Goal: Obtain resource: Download file/media

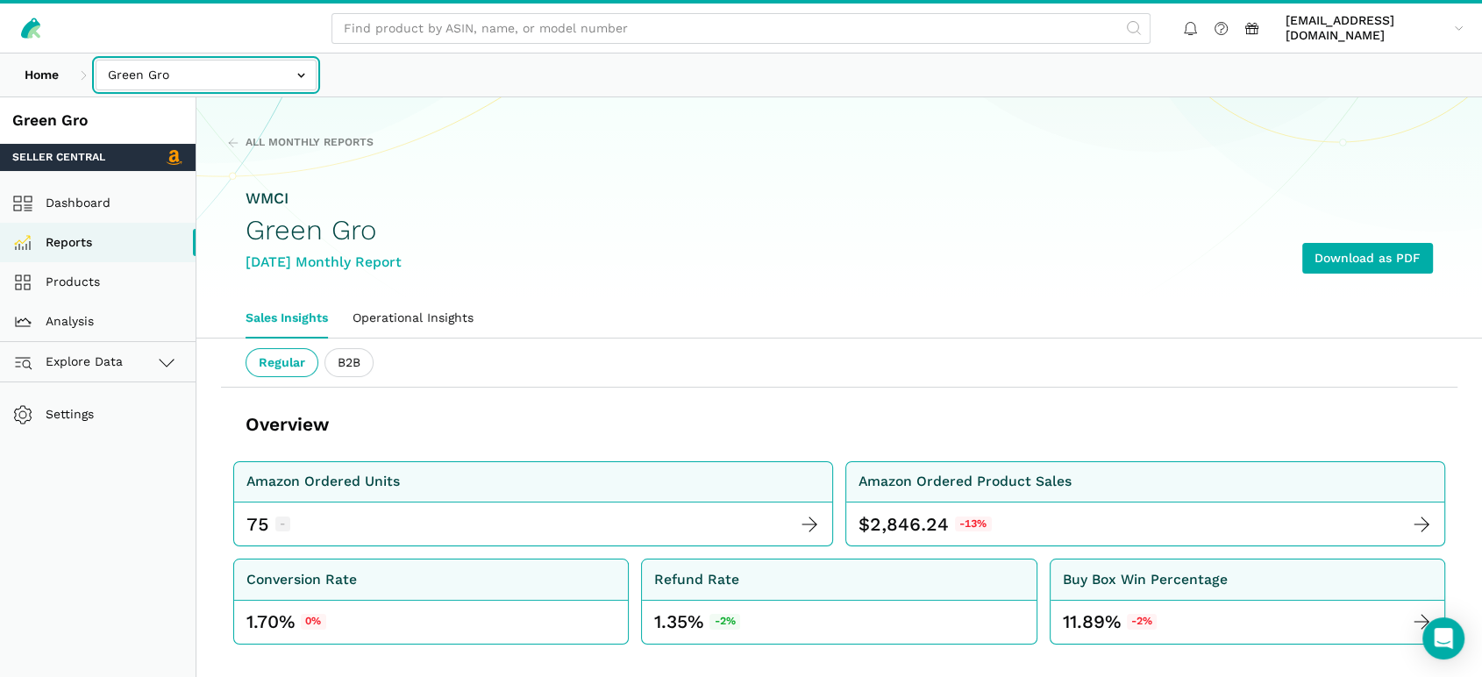
click at [156, 72] on input "text" at bounding box center [206, 75] width 221 height 31
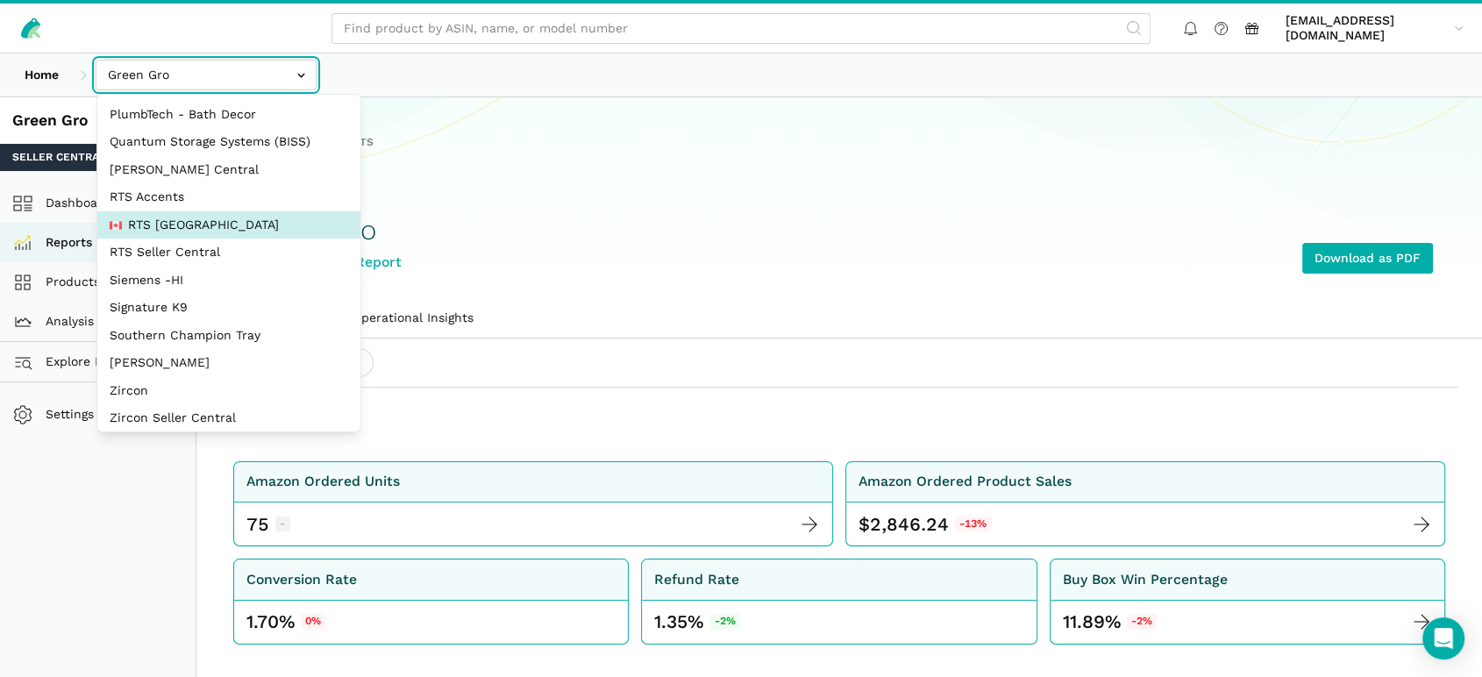
scroll to position [310, 0]
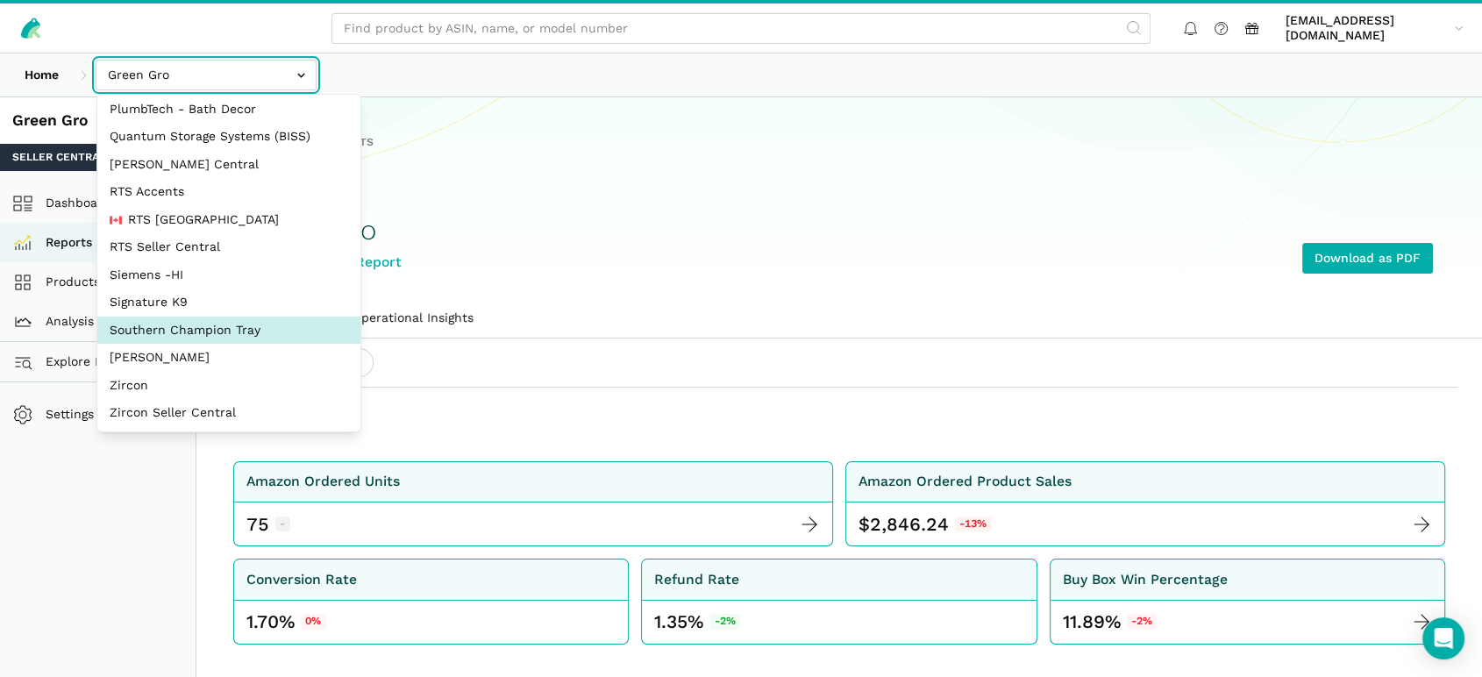
select select "oVSvG8ea9YeLvzcV4dUWoEyh"
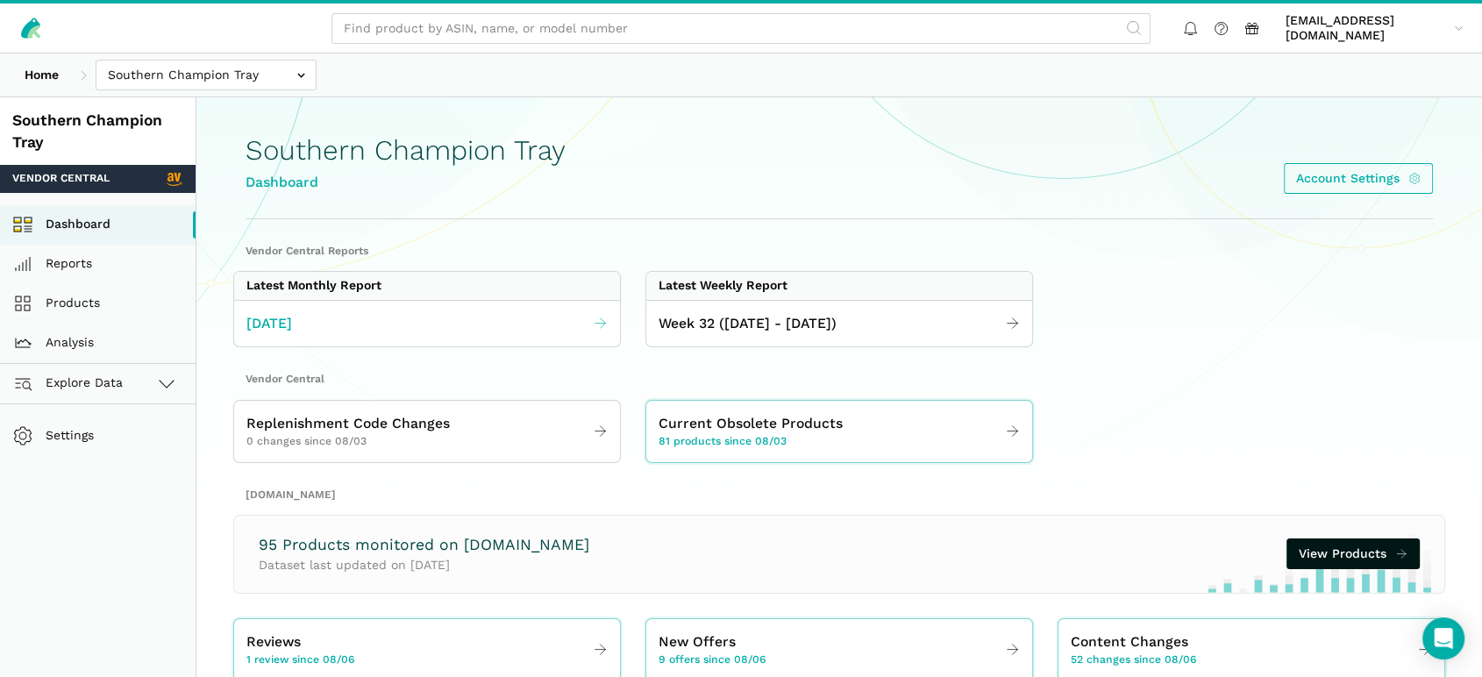
click at [322, 326] on link "[DATE]" at bounding box center [427, 324] width 386 height 34
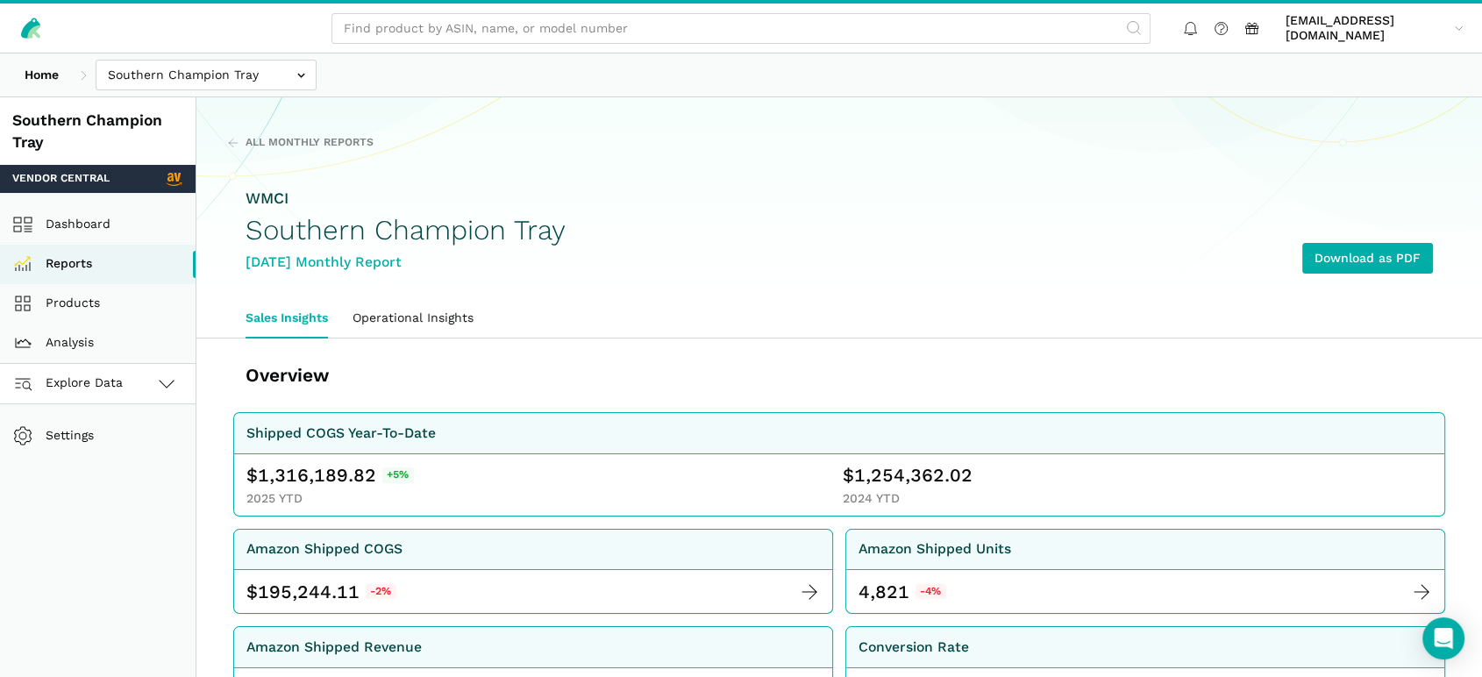
click at [89, 387] on span "Explore Data" at bounding box center [70, 383] width 104 height 21
click at [97, 454] on link "[DOMAIN_NAME]" at bounding box center [98, 463] width 196 height 39
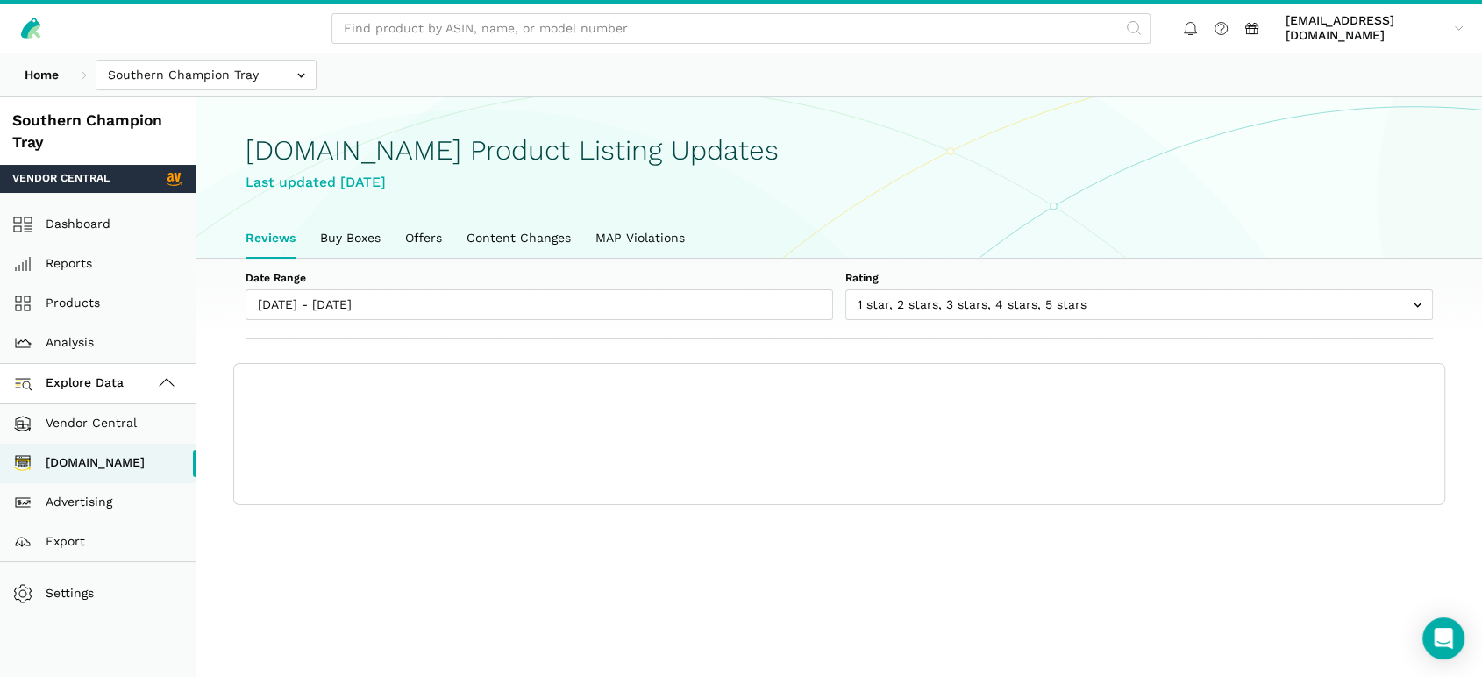
scroll to position [6, 0]
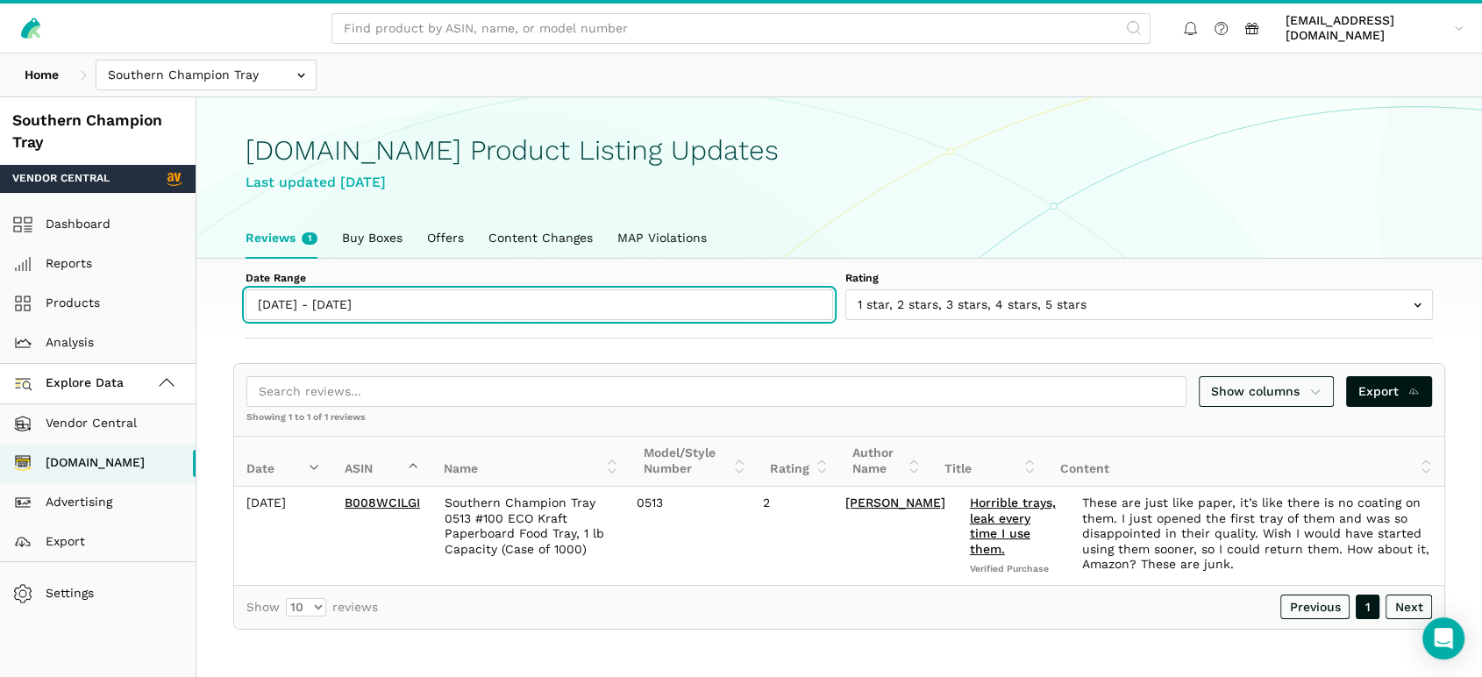
type input "[DATE]"
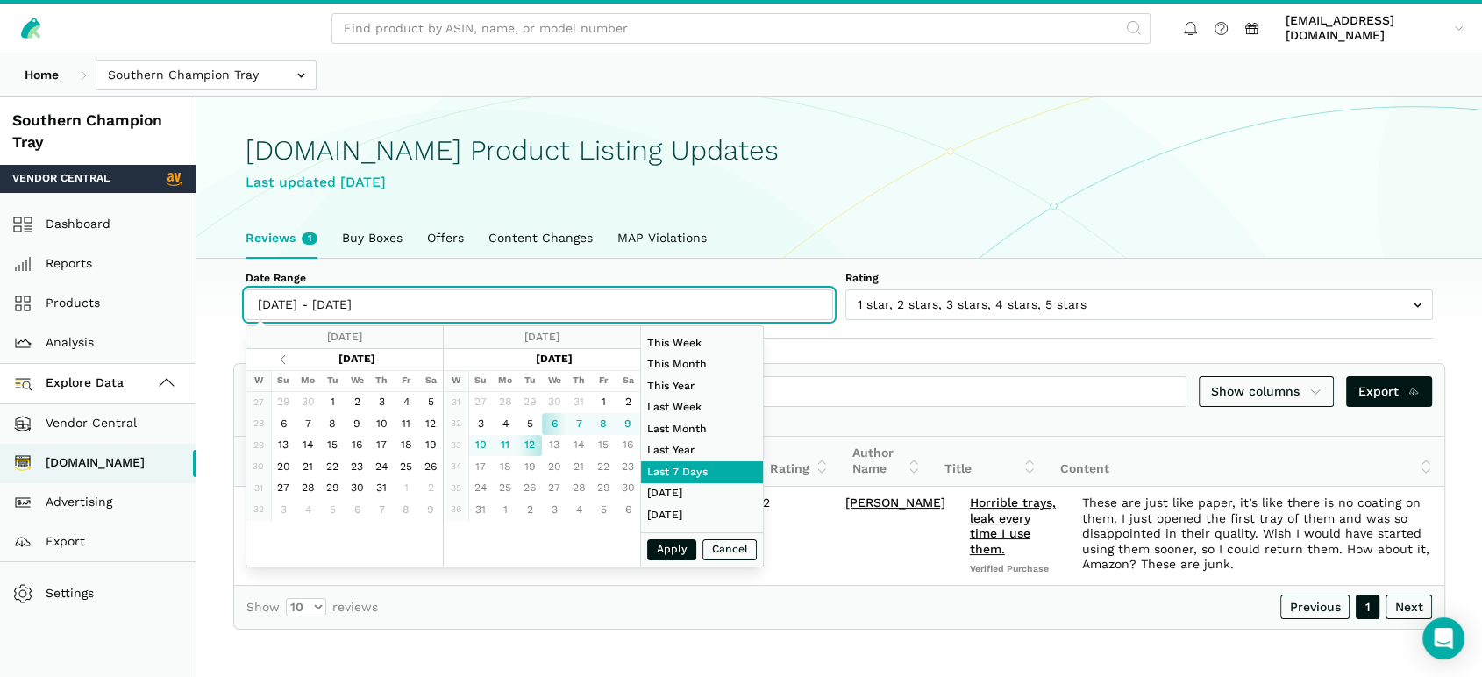
click at [358, 300] on input "[DATE] - [DATE]" at bounding box center [540, 304] width 588 height 31
type input "[DATE]"
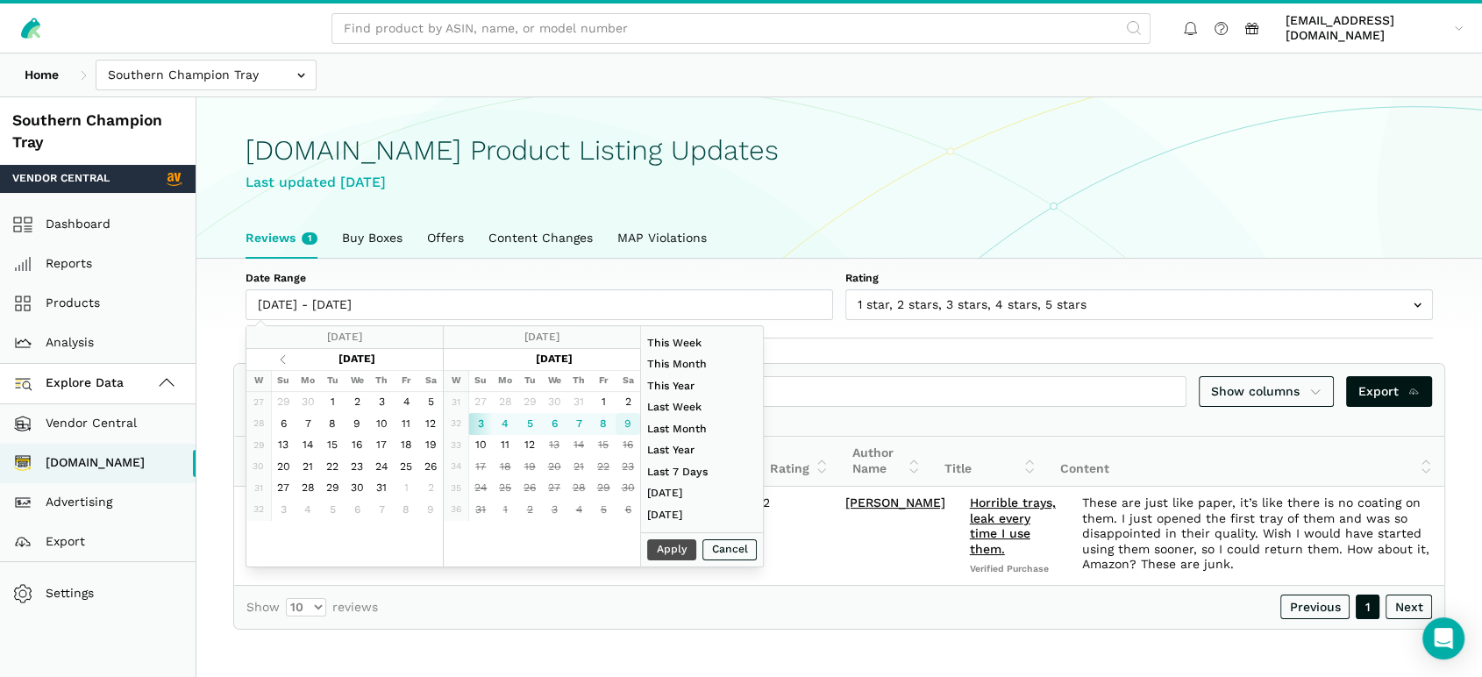
type input "[DATE]"
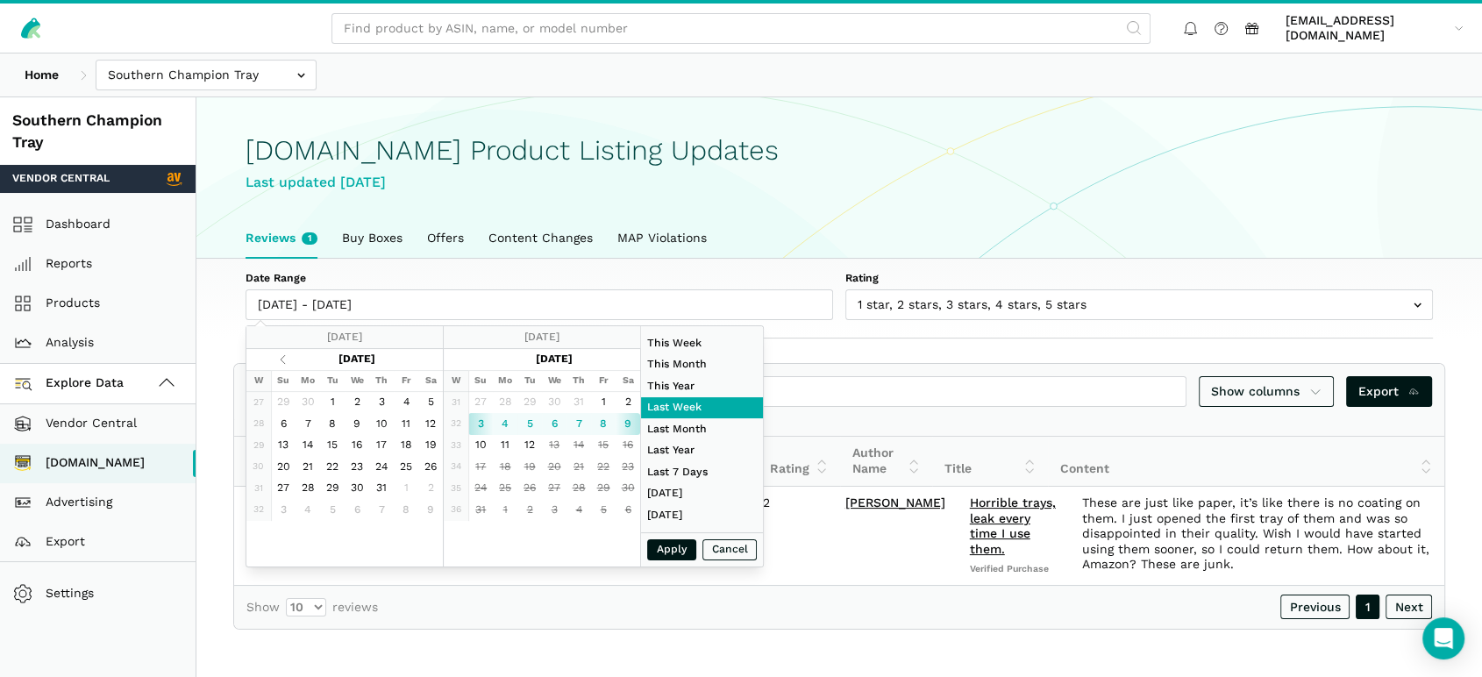
type input "[DATE]"
click at [672, 548] on button "Apply" at bounding box center [671, 550] width 49 height 22
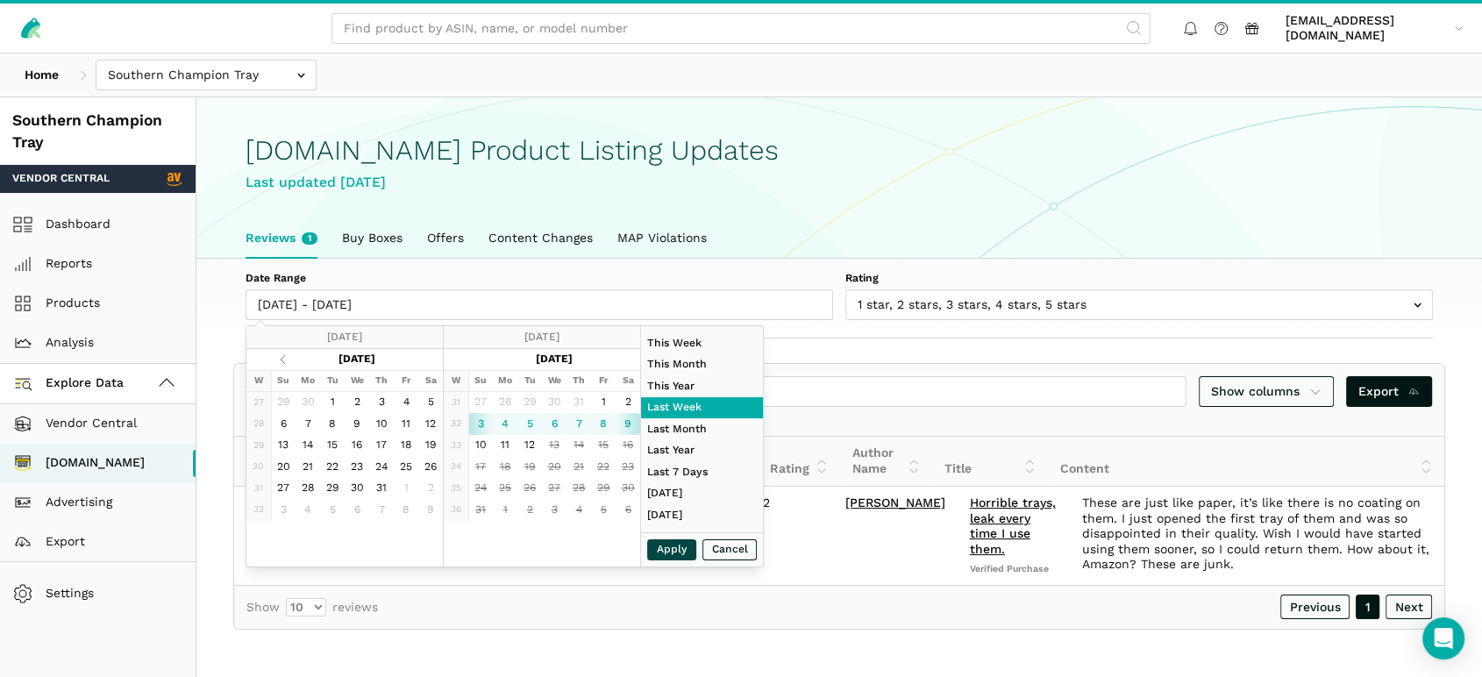
type input "[DATE] - [DATE]"
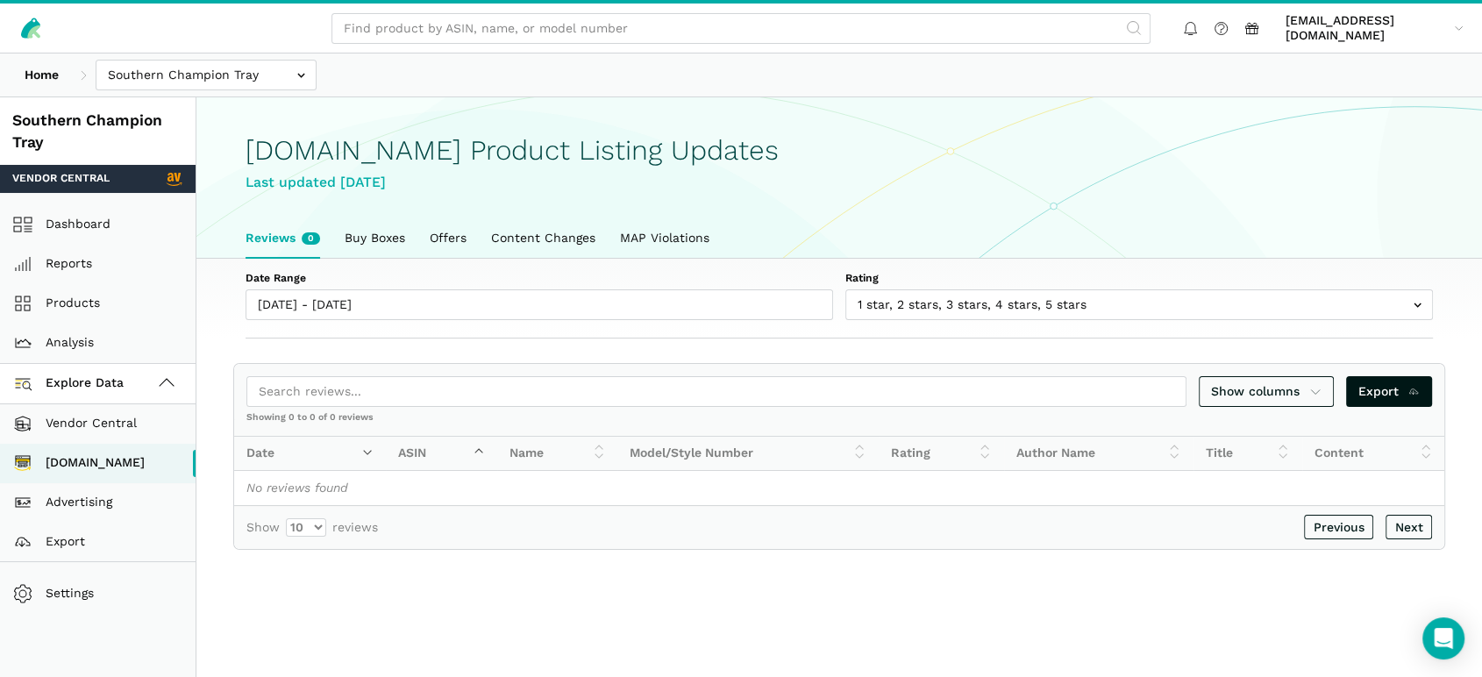
scroll to position [96, 0]
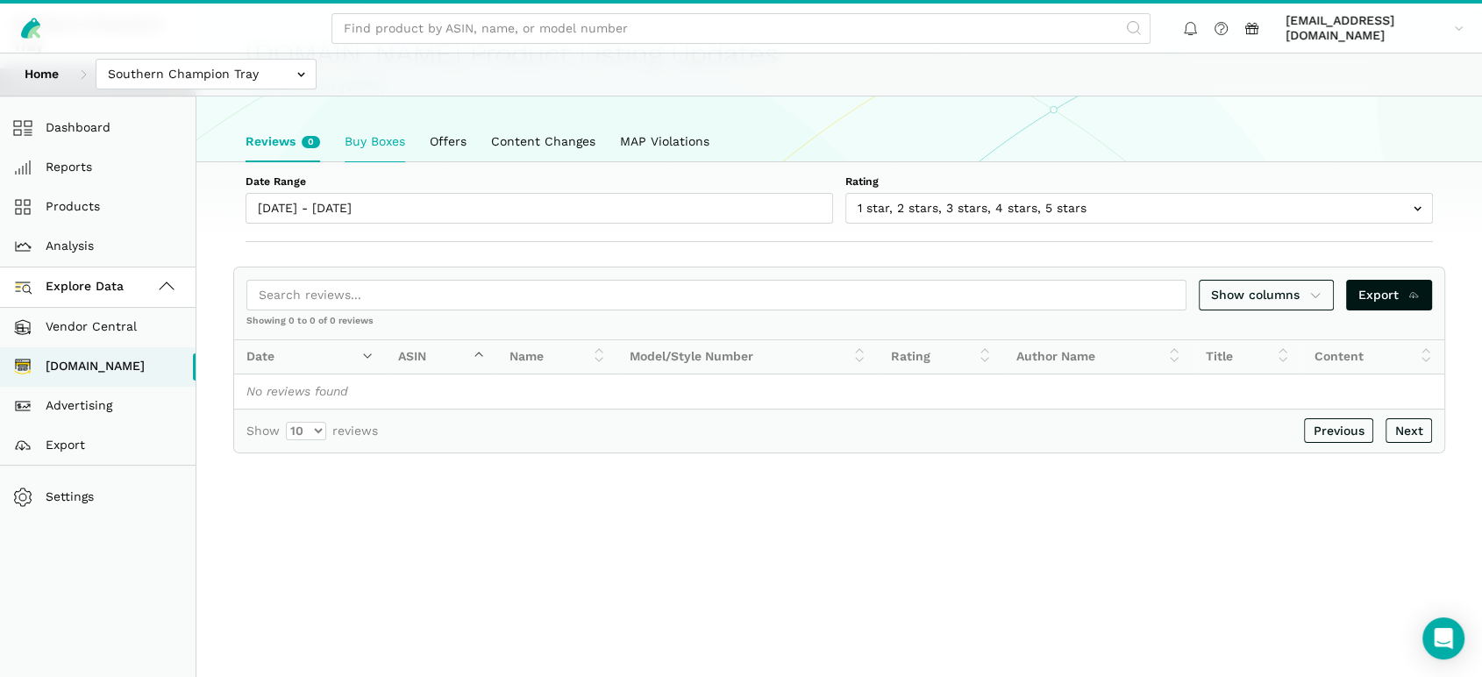
click at [408, 146] on link "Buy Boxes" at bounding box center [374, 142] width 85 height 40
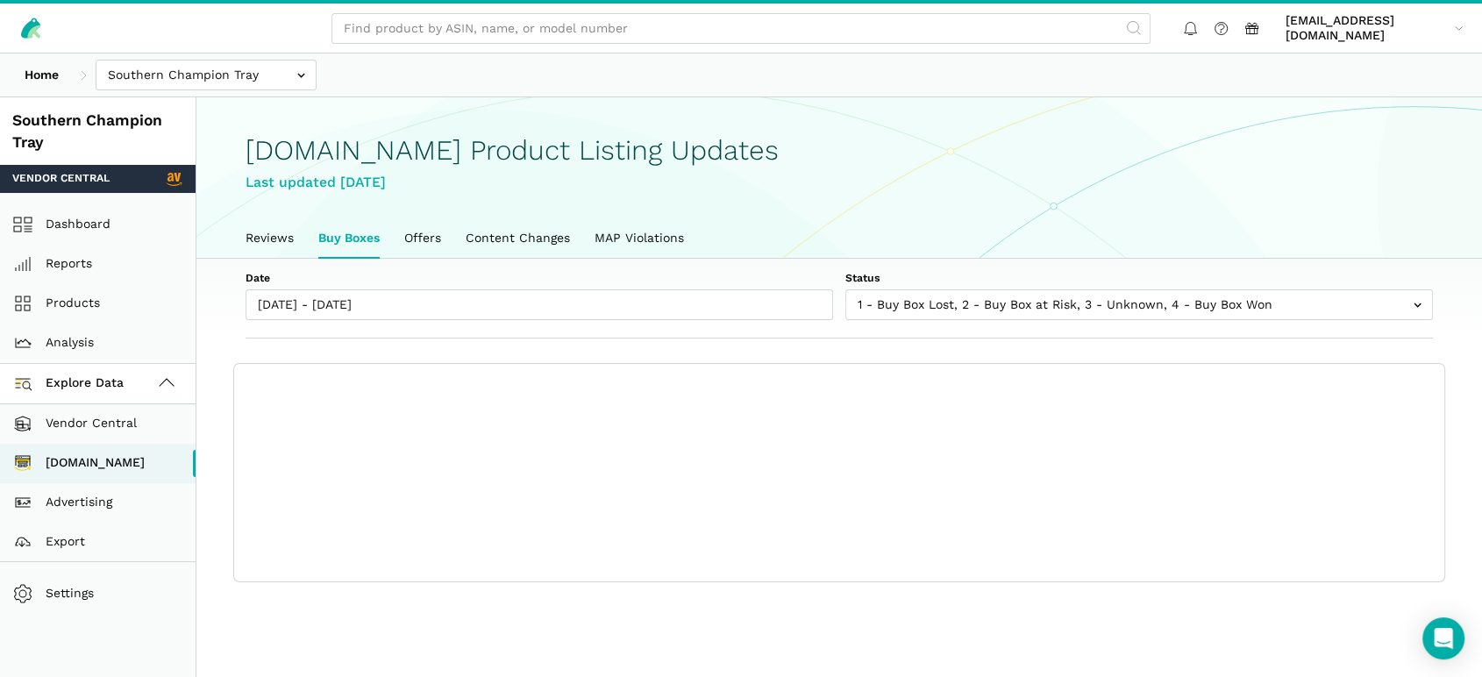
scroll to position [6, 0]
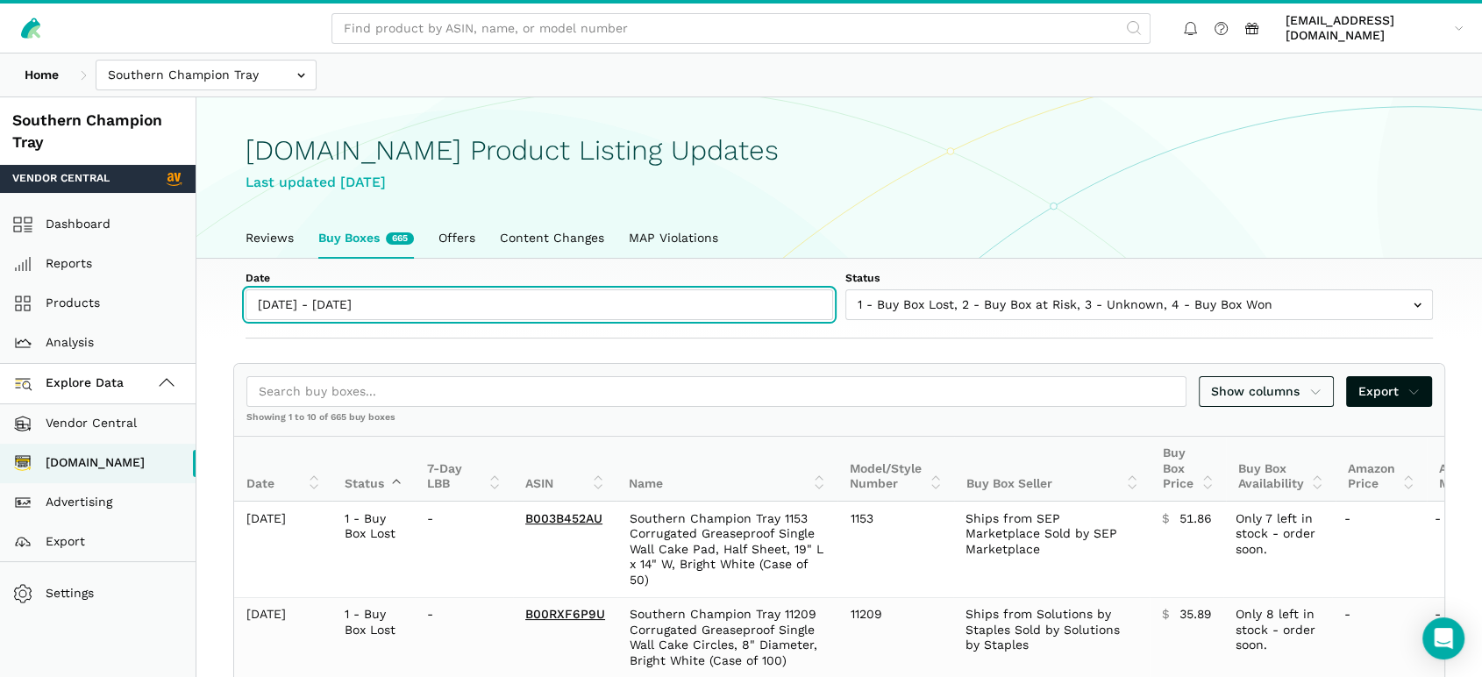
type input "[DATE]"
click at [317, 302] on input "[DATE] - [DATE]" at bounding box center [540, 304] width 588 height 31
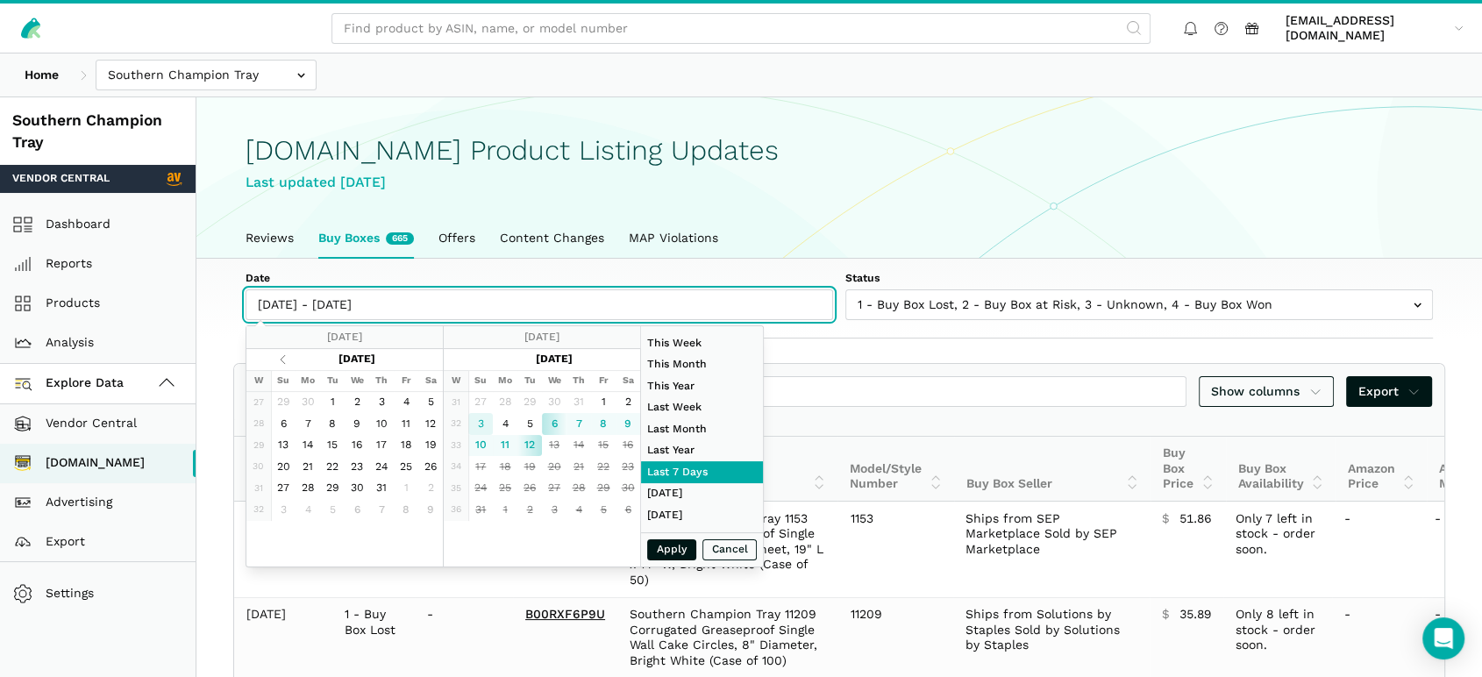
type input "[DATE]"
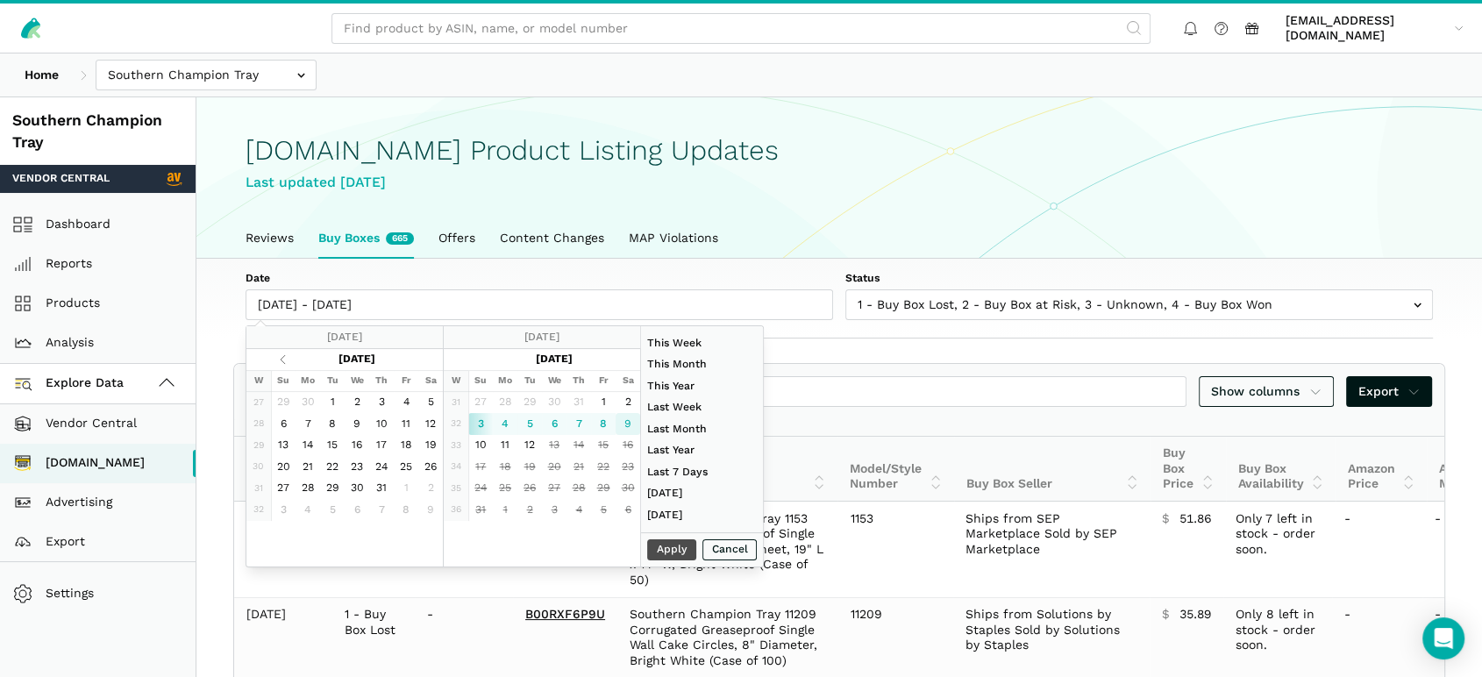
type input "[DATE]"
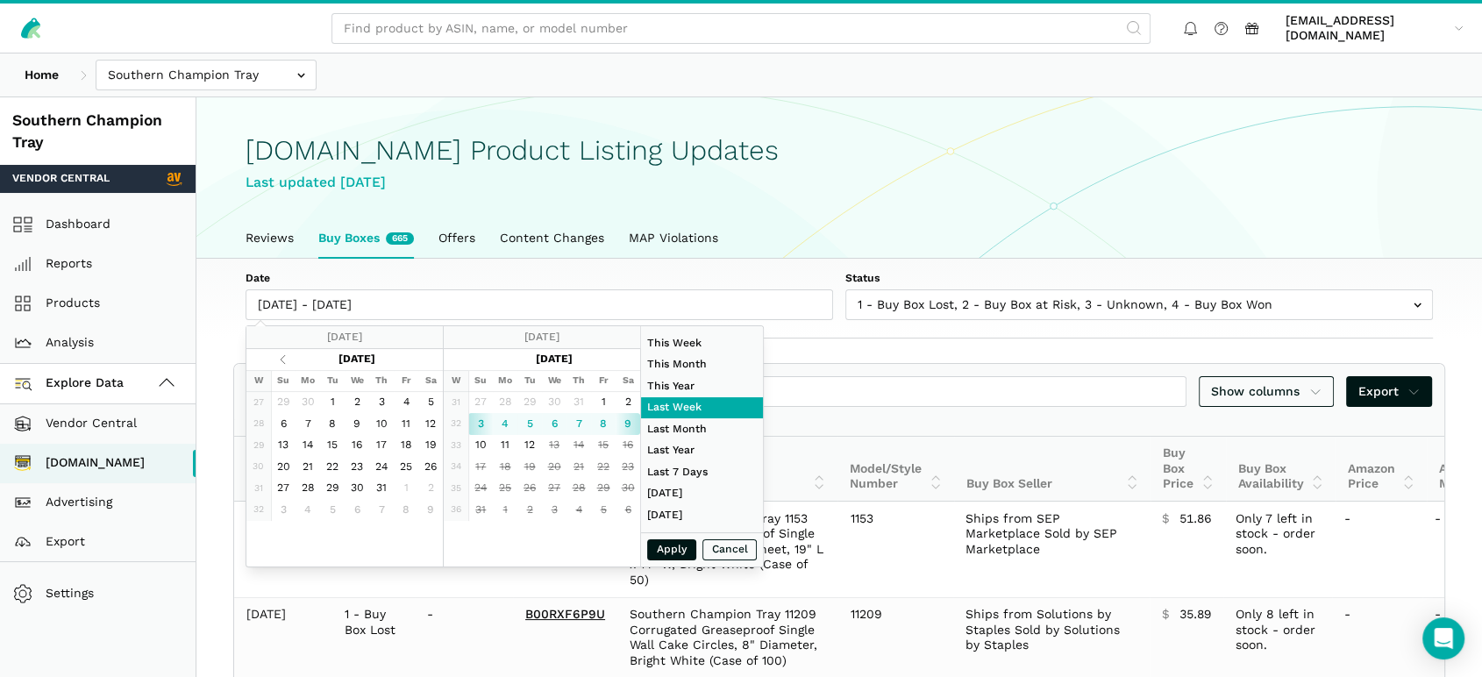
type input "[DATE]"
click at [674, 546] on button "Apply" at bounding box center [671, 550] width 49 height 22
type input "[DATE] - [DATE]"
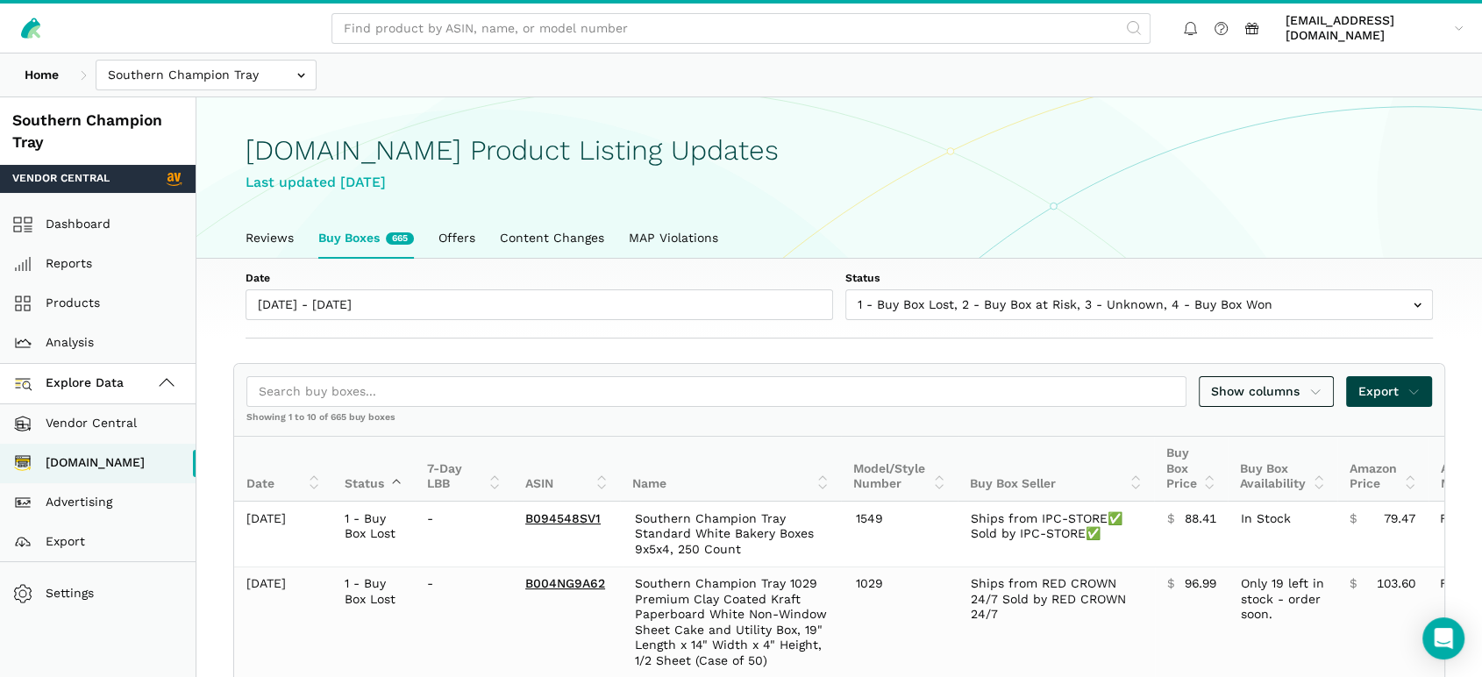
click at [1383, 398] on span "Export" at bounding box center [1390, 391] width 62 height 18
click at [1374, 454] on span "Export as Excel" at bounding box center [1357, 456] width 95 height 18
click at [517, 274] on div at bounding box center [741, 338] width 1482 height 677
